Goal: Task Accomplishment & Management: Complete application form

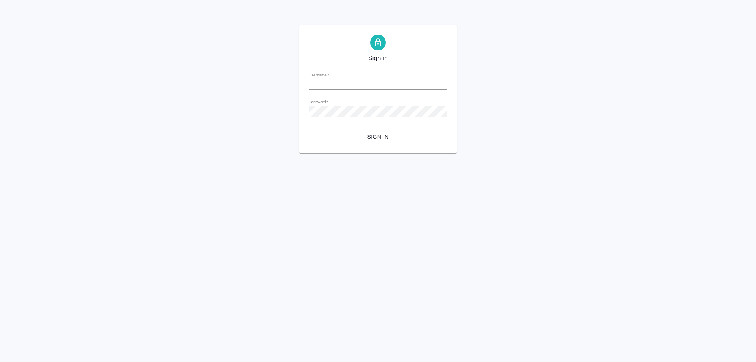
type input "[EMAIL_ADDRESS][DOMAIN_NAME]"
click at [381, 137] on span "Sign in" at bounding box center [378, 137] width 126 height 10
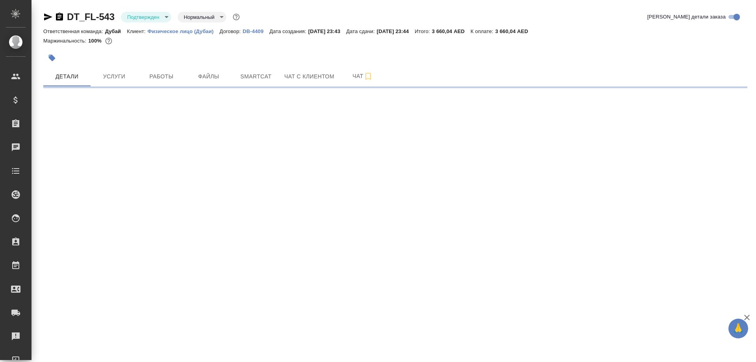
select select "RU"
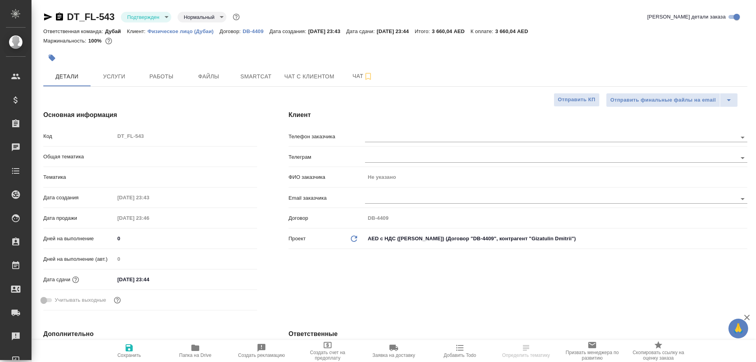
type textarea "x"
type input "Дубай"
type input "Solokha Petro"
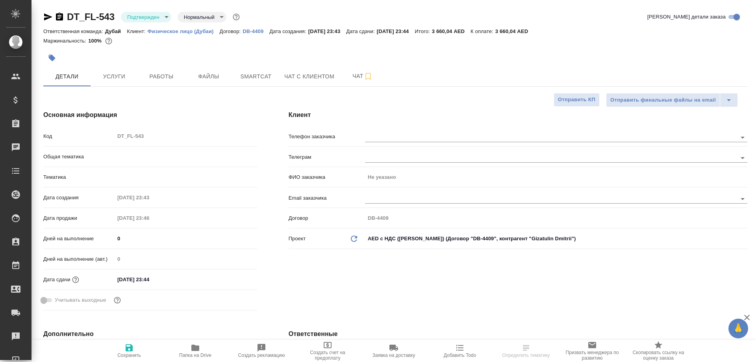
type textarea "x"
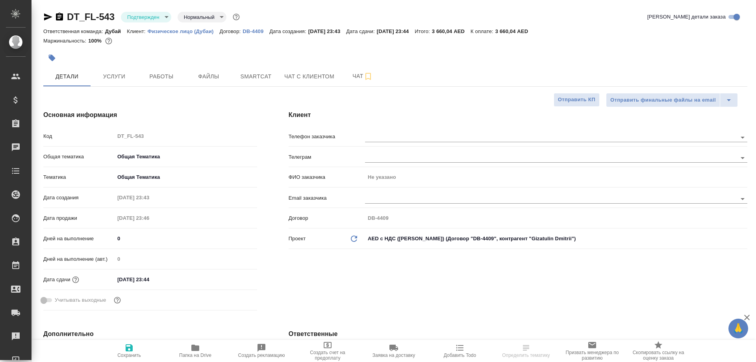
type textarea "x"
select select "RU"
type textarea "x"
